Goal: Task Accomplishment & Management: Complete application form

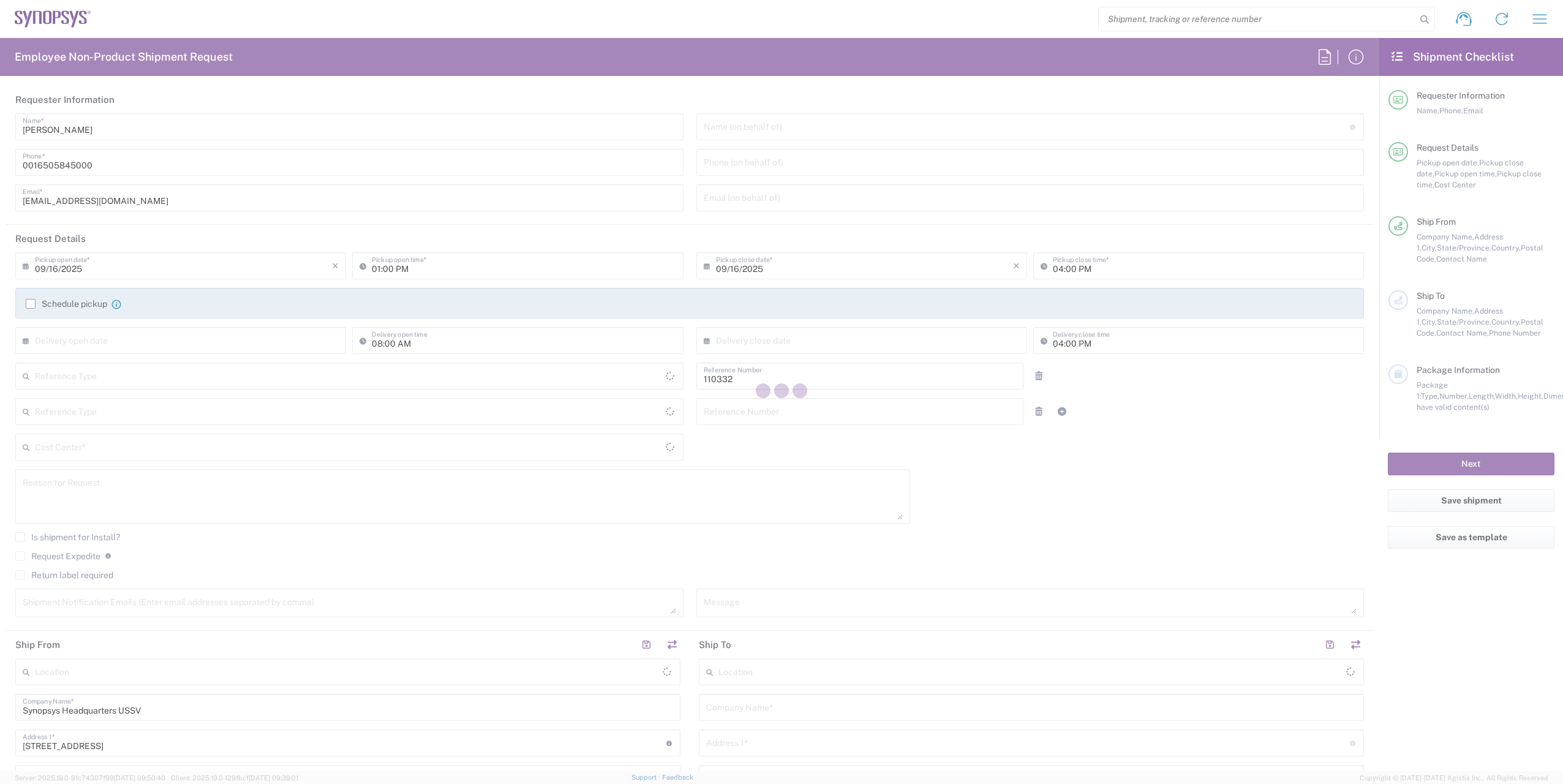
type input "Department"
type input "[GEOGRAPHIC_DATA]"
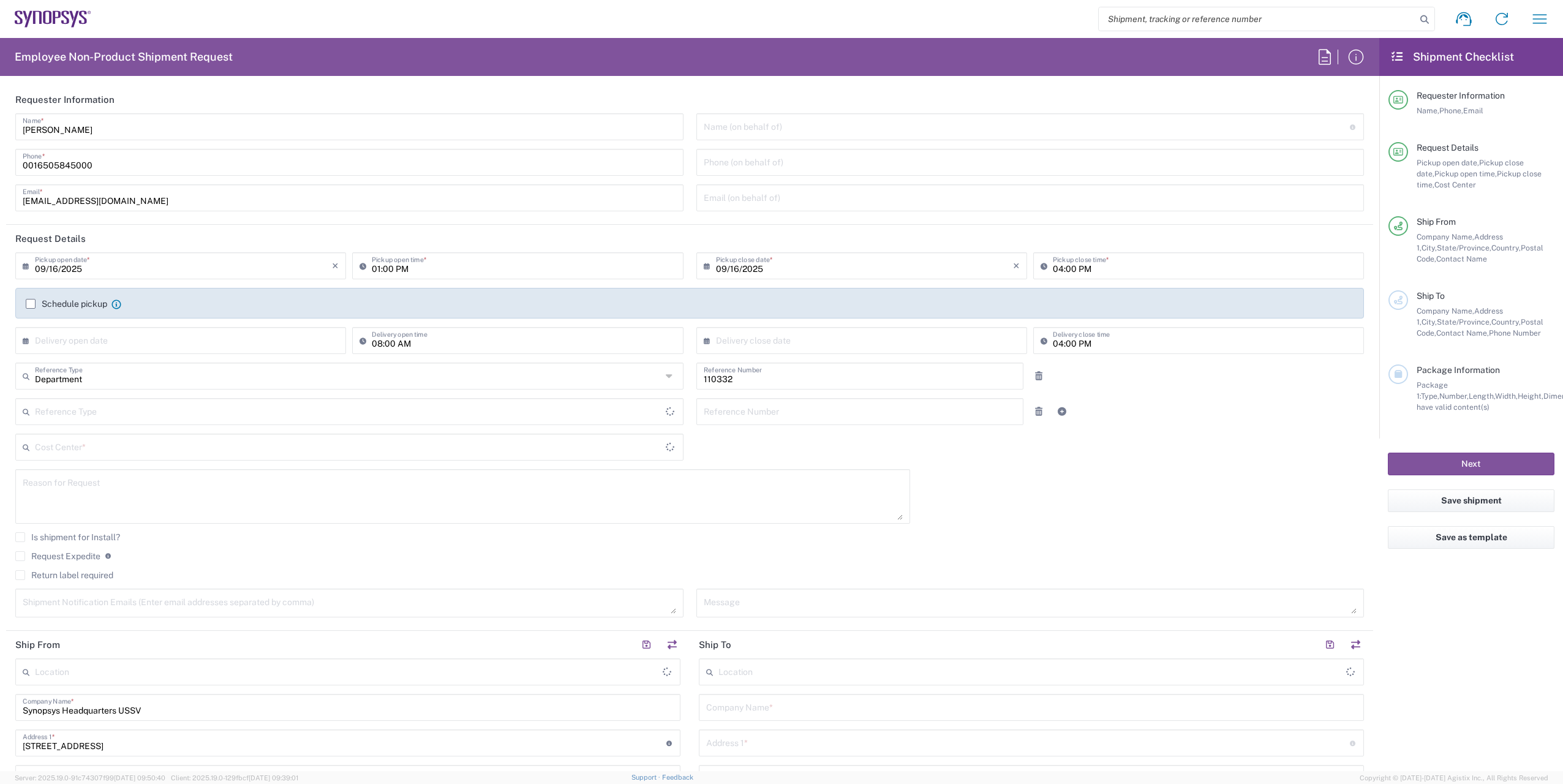
type input "US01, FAC, Fac Admin 110332"
type input "Delivered at Place"
type input "[US_STATE]"
type input "[GEOGRAPHIC_DATA]"
type input "Headquarters USSV"
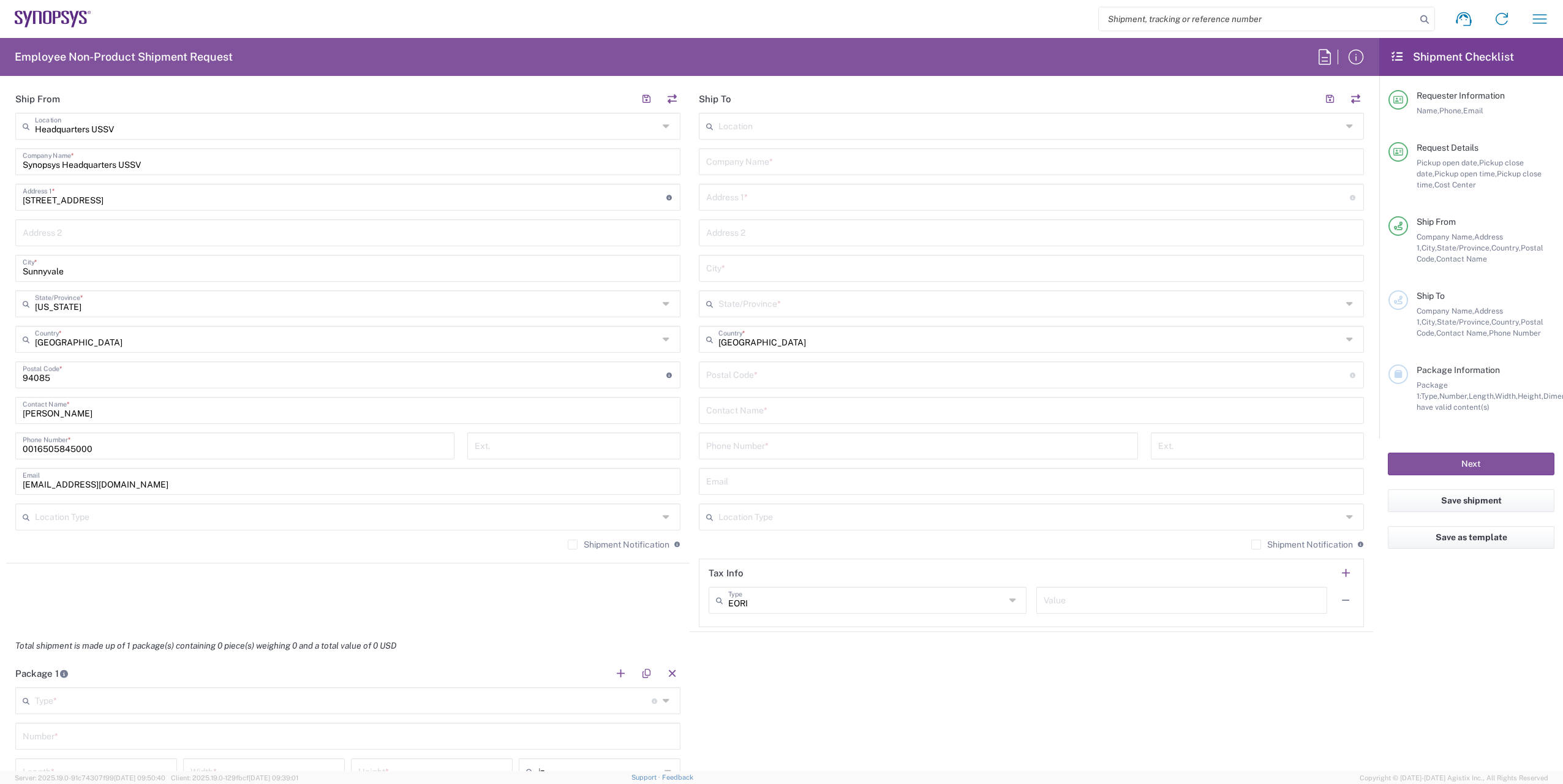
scroll to position [368, 0]
